Goal: Information Seeking & Learning: Understand process/instructions

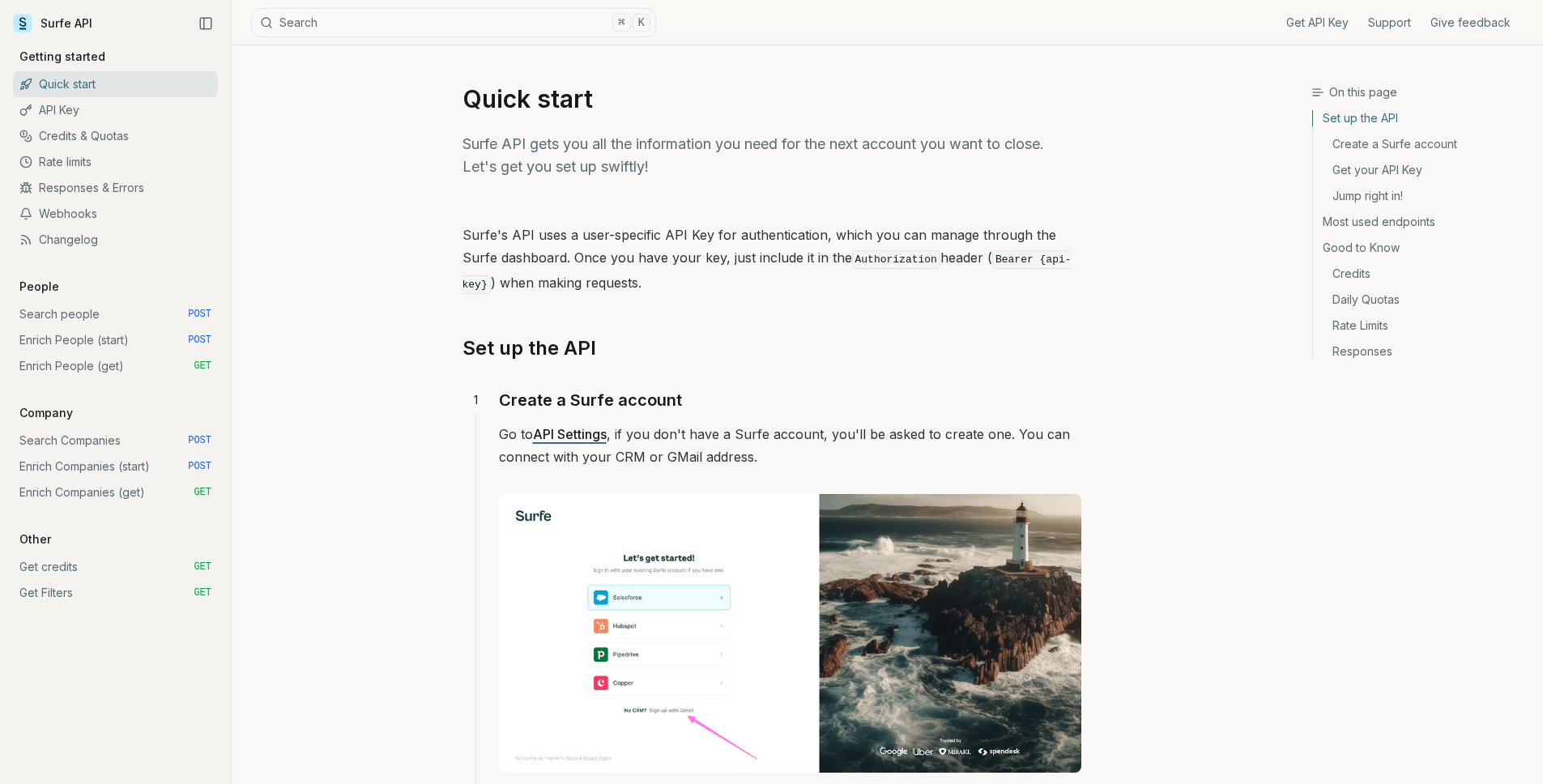
click at [128, 459] on link "Enrich Companies (start) POST" at bounding box center [115, 466] width 205 height 26
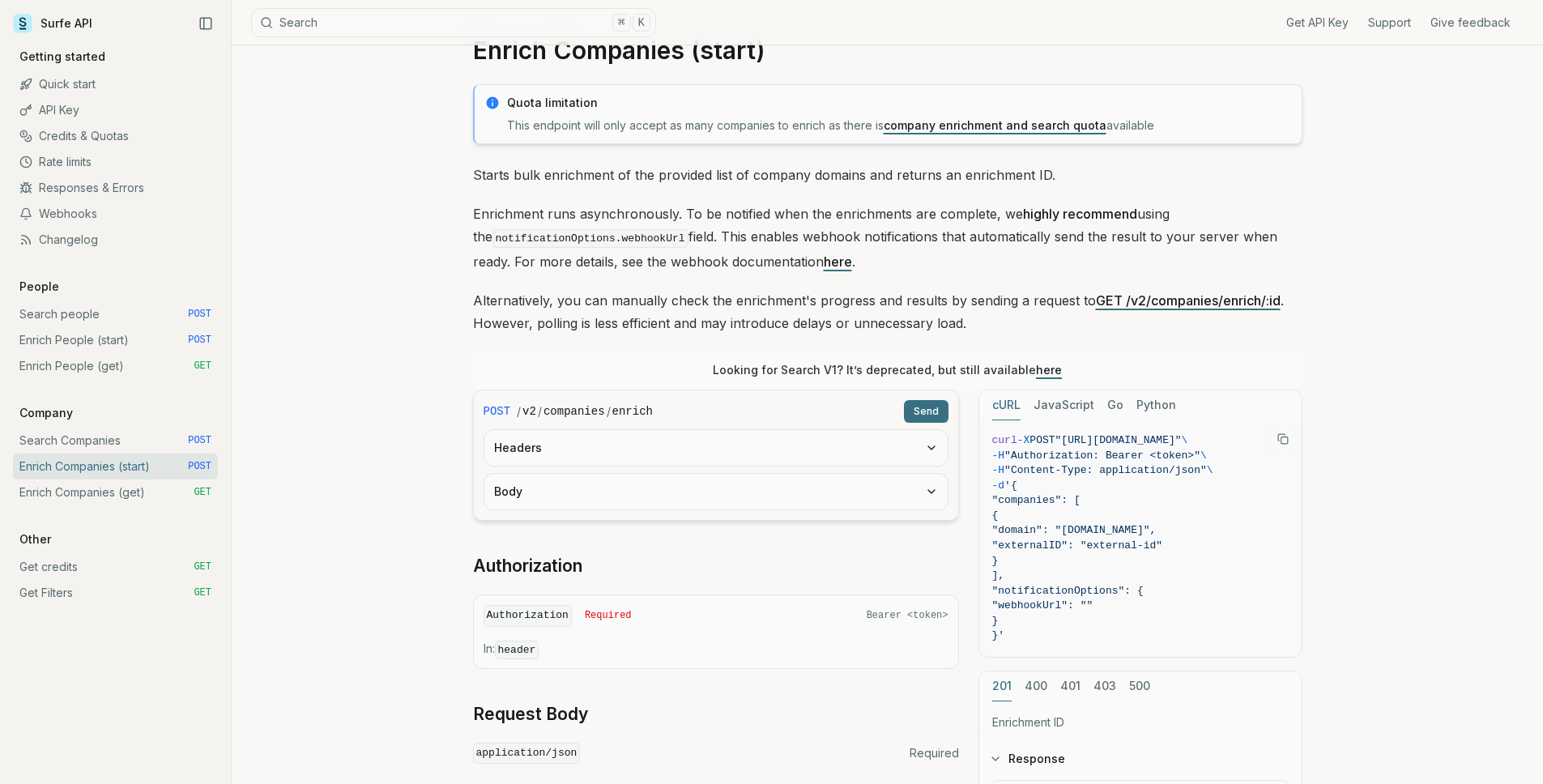
scroll to position [64, 0]
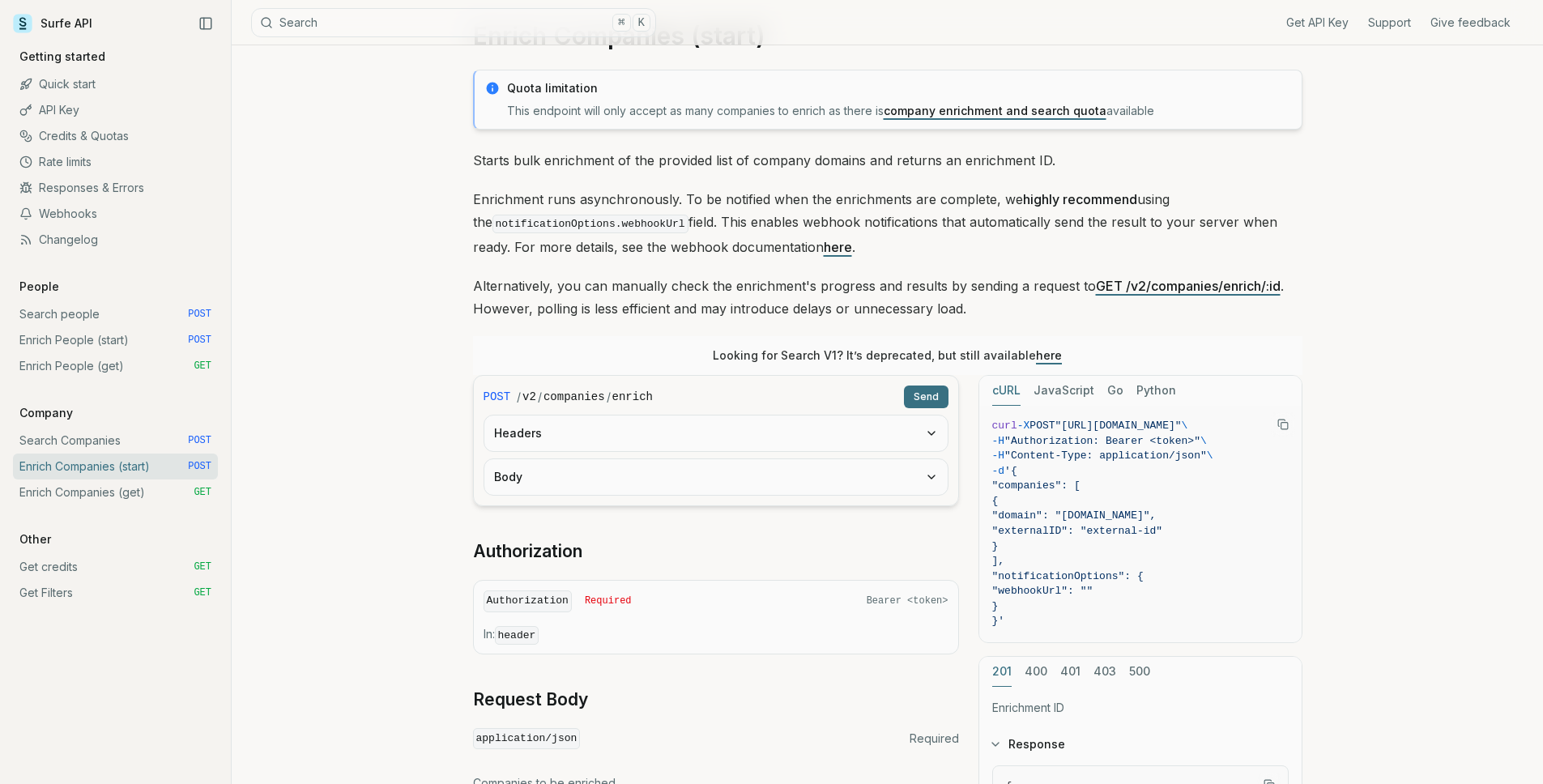
click at [544, 446] on button "Headers" at bounding box center [716, 433] width 463 height 36
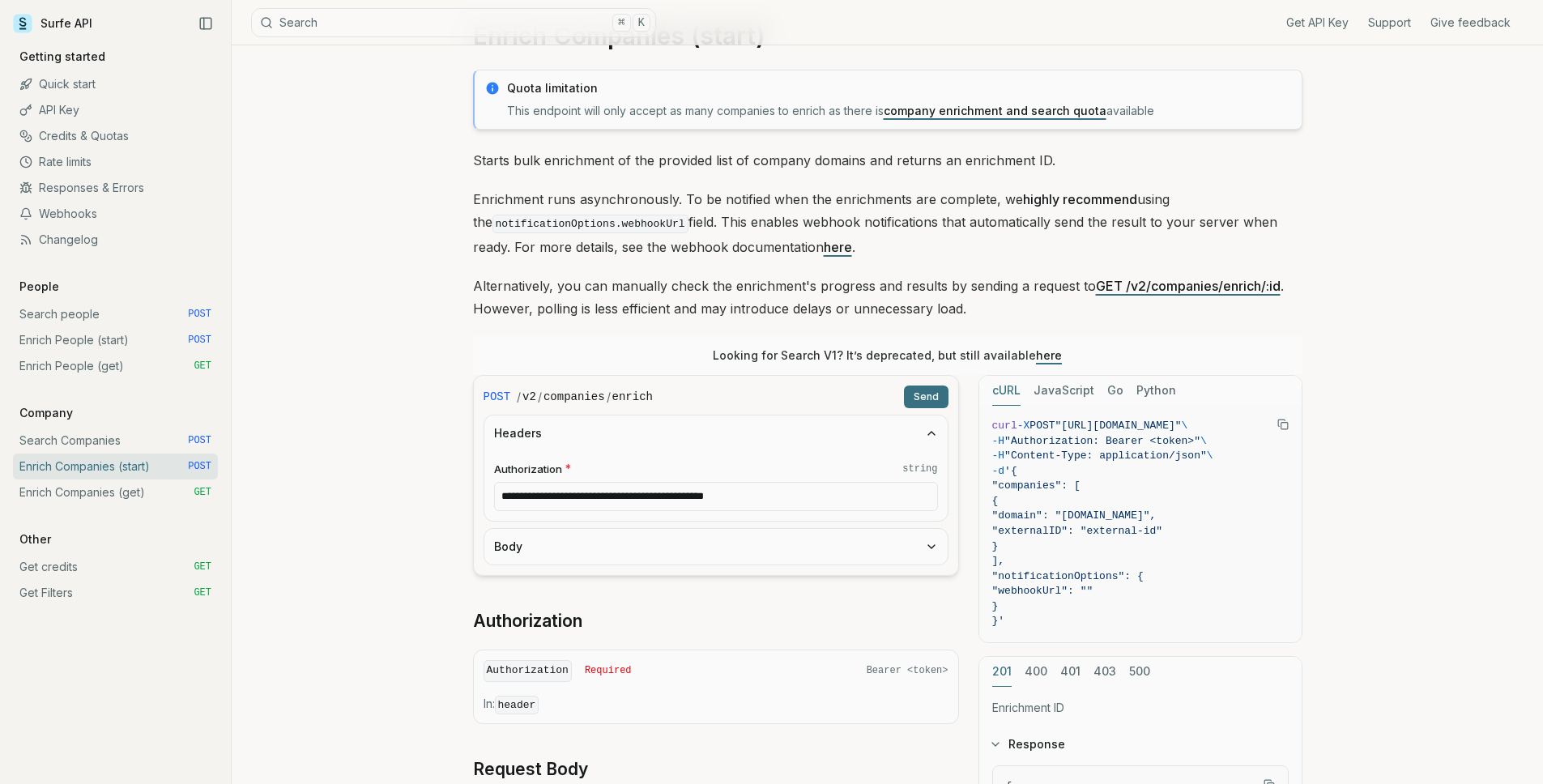
click at [519, 551] on button "Body" at bounding box center [716, 547] width 463 height 36
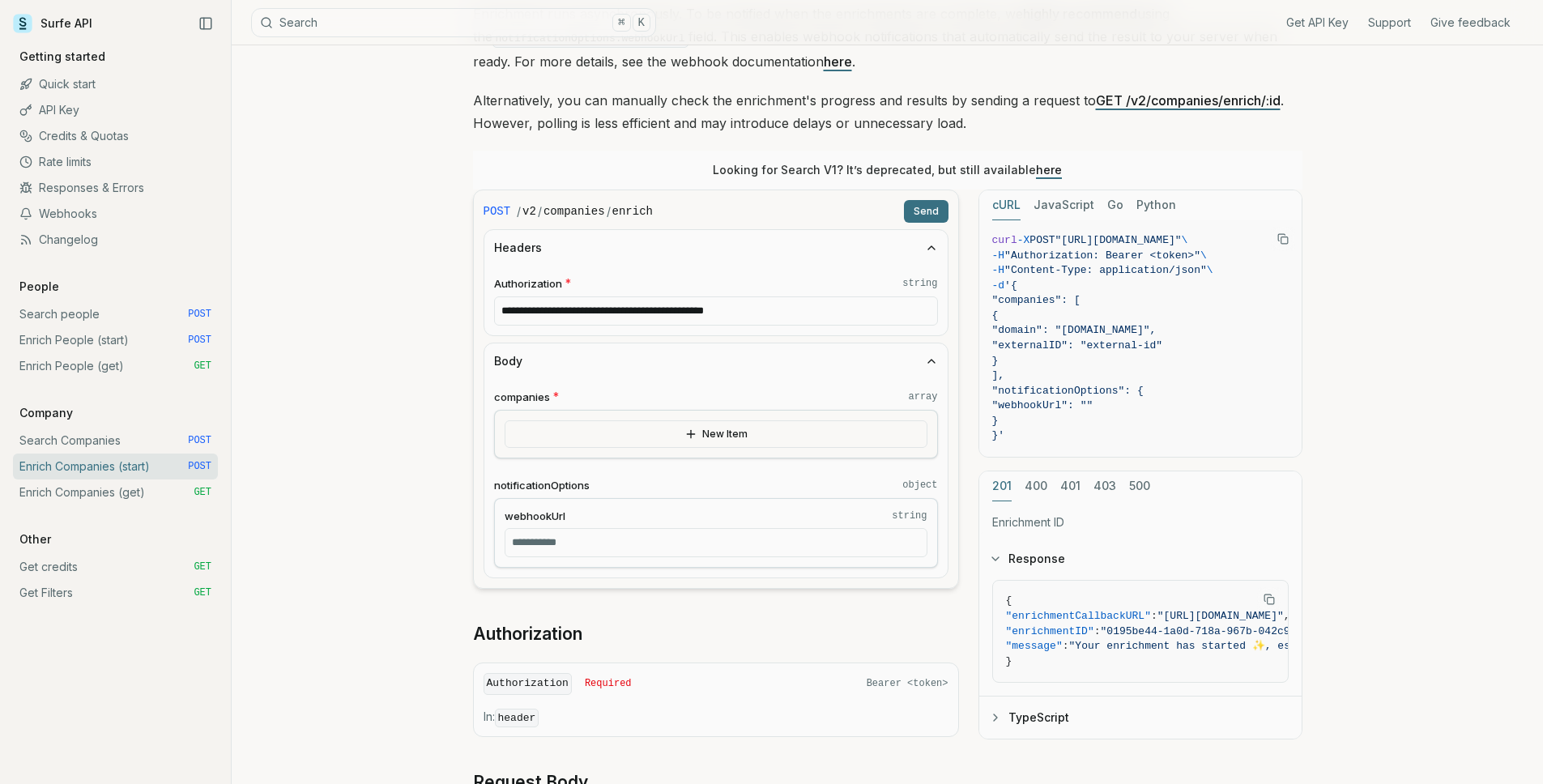
scroll to position [255, 0]
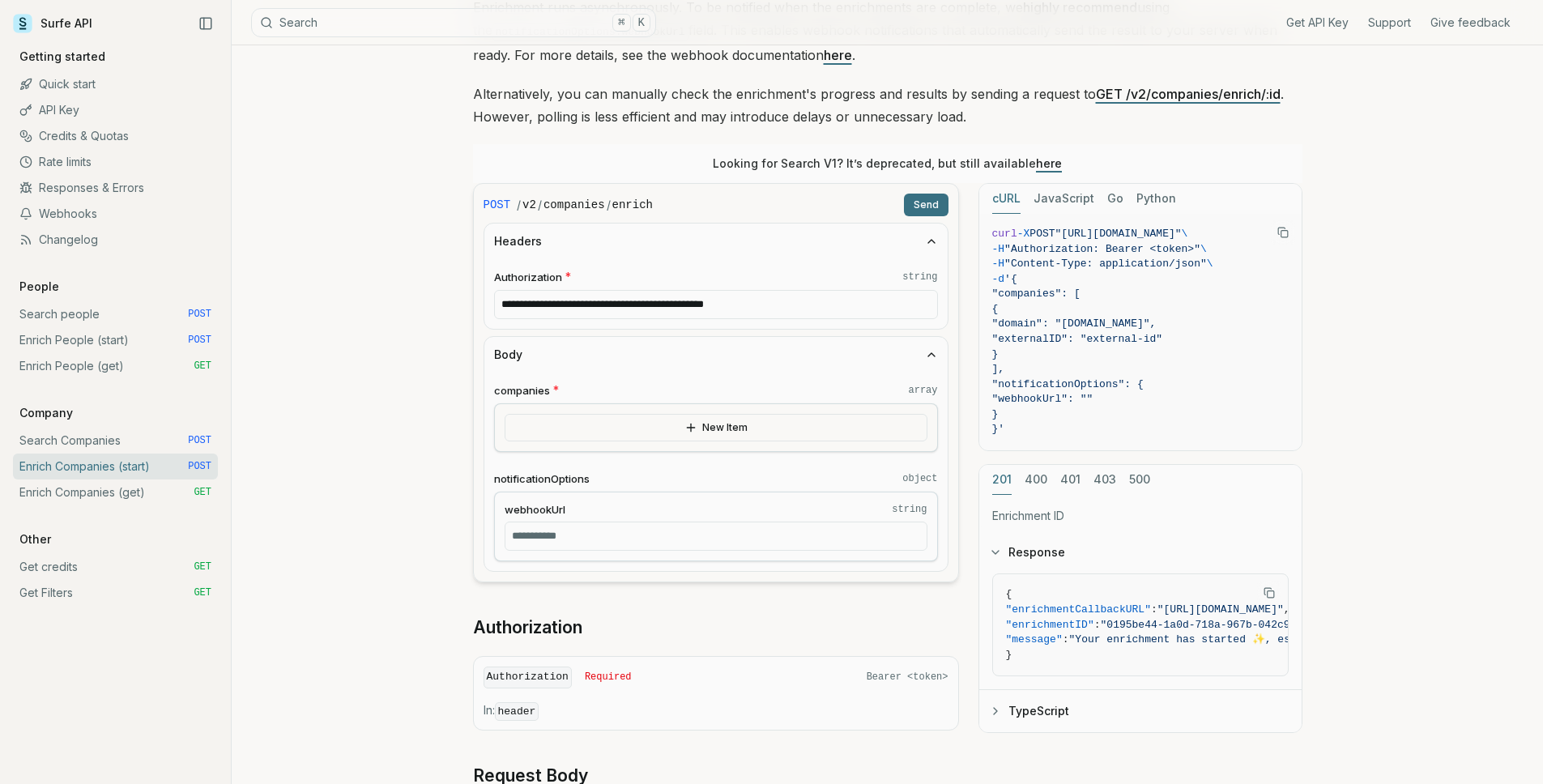
click at [124, 349] on link "Enrich People (start) POST" at bounding box center [115, 339] width 205 height 26
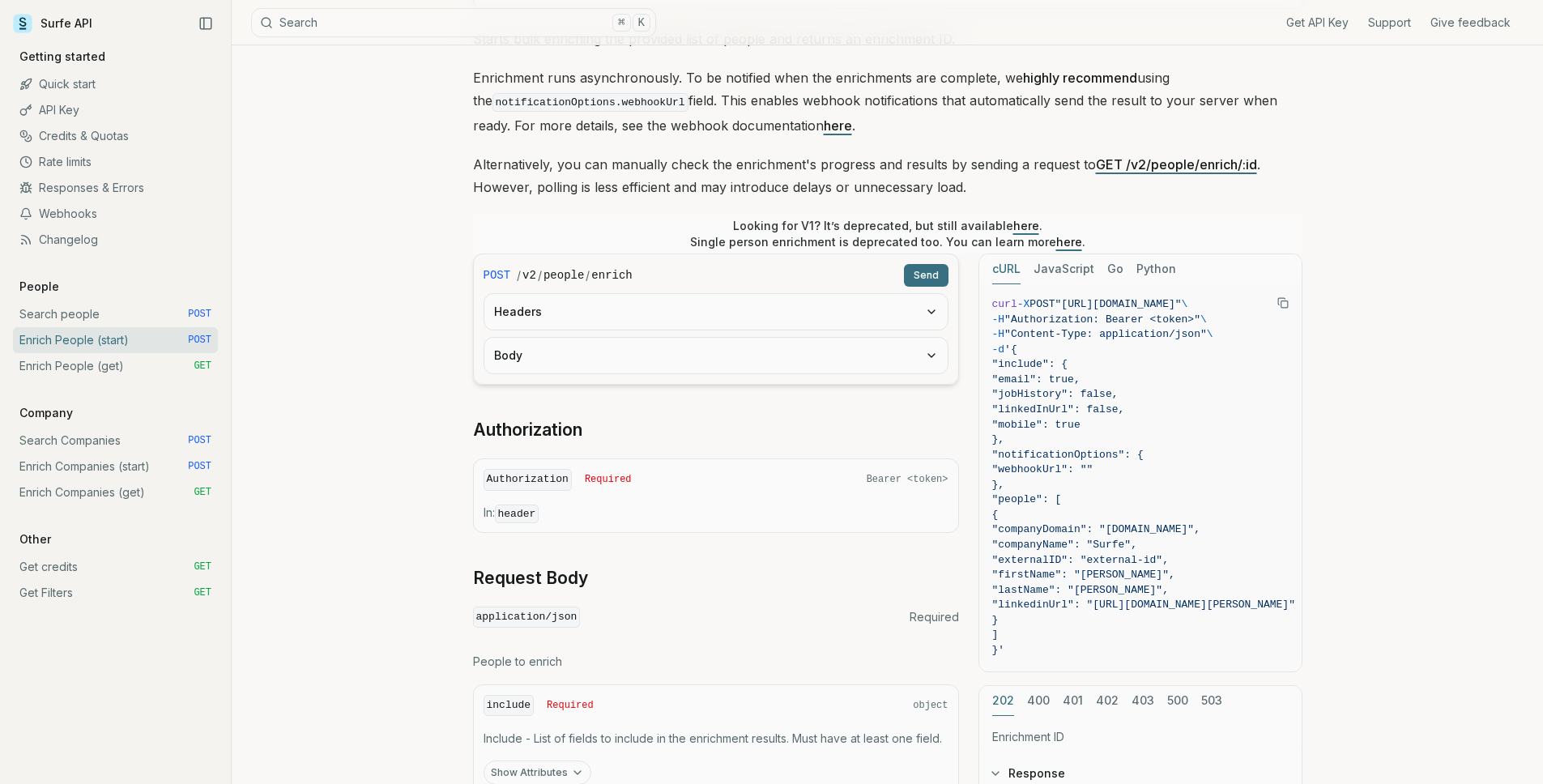
scroll to position [186, 0]
click at [1335, 359] on article "Enrich People (start) Quota limitation This endpoint will not succeed if there …" at bounding box center [887, 502] width 907 height 1287
click at [1393, 33] on div "Get API Key Support Give feedback" at bounding box center [1090, 22] width 867 height 44
